Goal: Find specific page/section: Find specific page/section

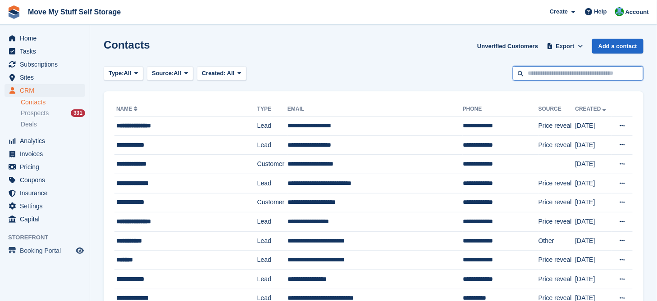
click at [550, 77] on input "text" at bounding box center [577, 73] width 131 height 15
type input "******"
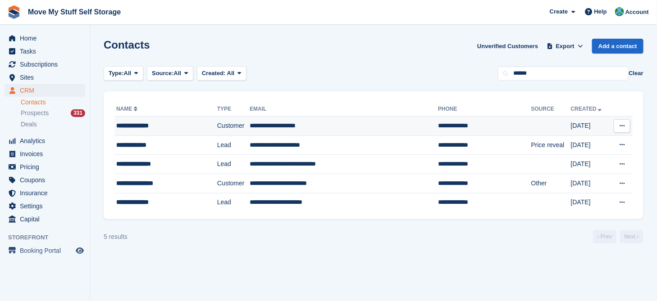
click at [217, 123] on td "Customer" at bounding box center [233, 126] width 32 height 19
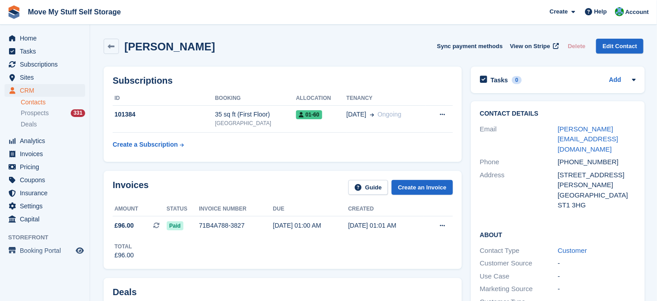
click at [28, 103] on link "Contacts" at bounding box center [53, 102] width 64 height 9
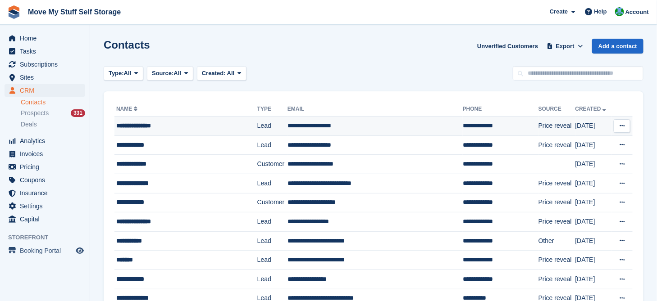
click at [257, 126] on td "Lead" at bounding box center [272, 126] width 30 height 19
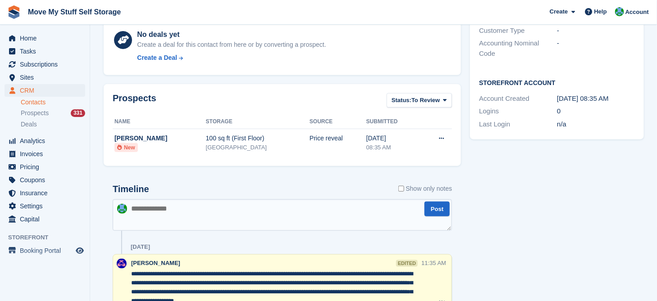
scroll to position [231, 0]
